Goal: Information Seeking & Learning: Learn about a topic

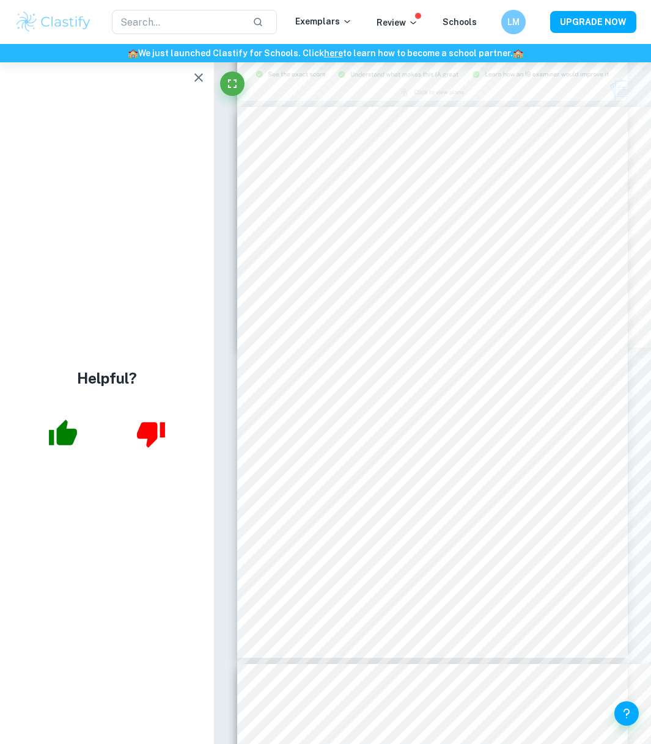
scroll to position [1212, 0]
type input "12"
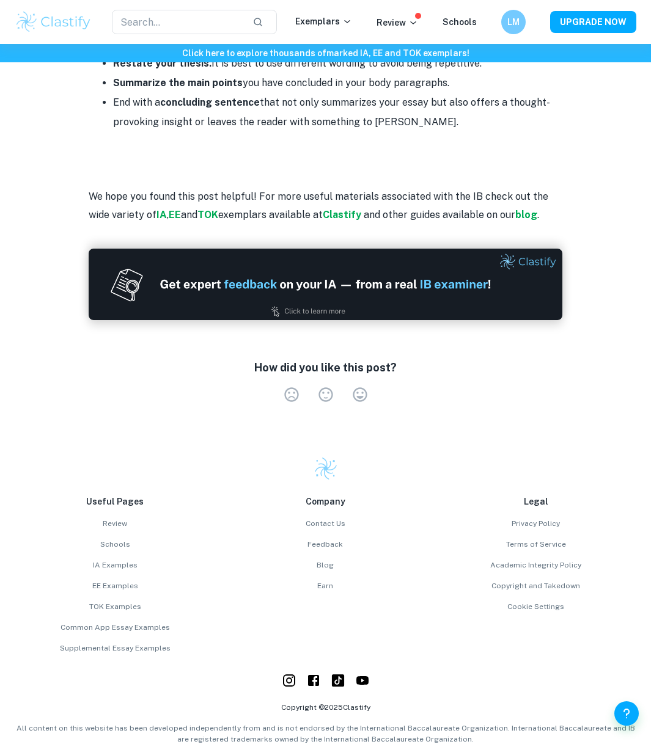
scroll to position [1910, 0]
